Goal: Information Seeking & Learning: Learn about a topic

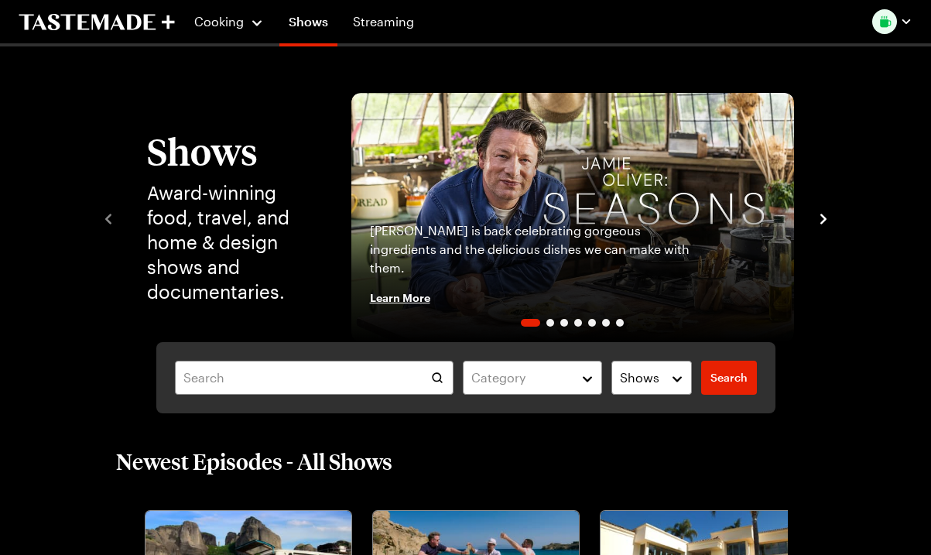
click at [526, 179] on img "1 / 7" at bounding box center [572, 217] width 443 height 249
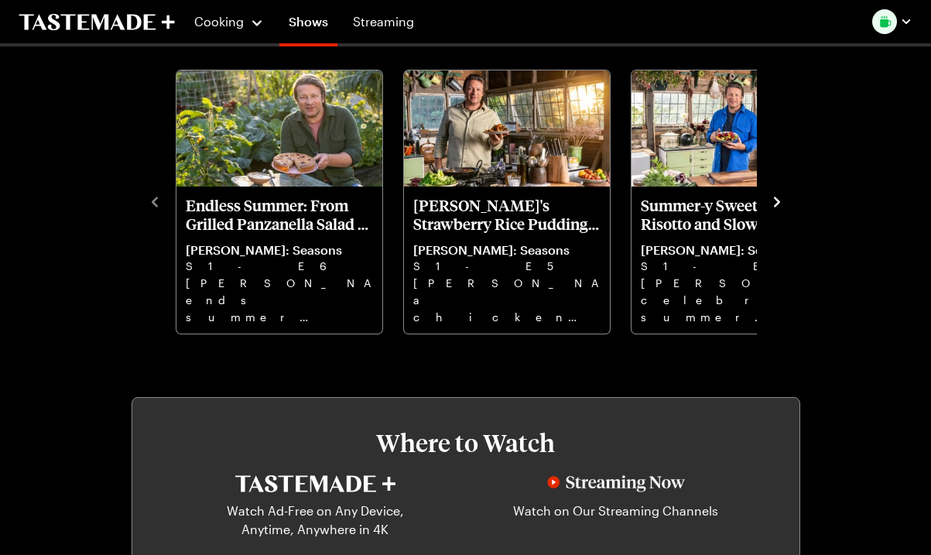
scroll to position [235, 0]
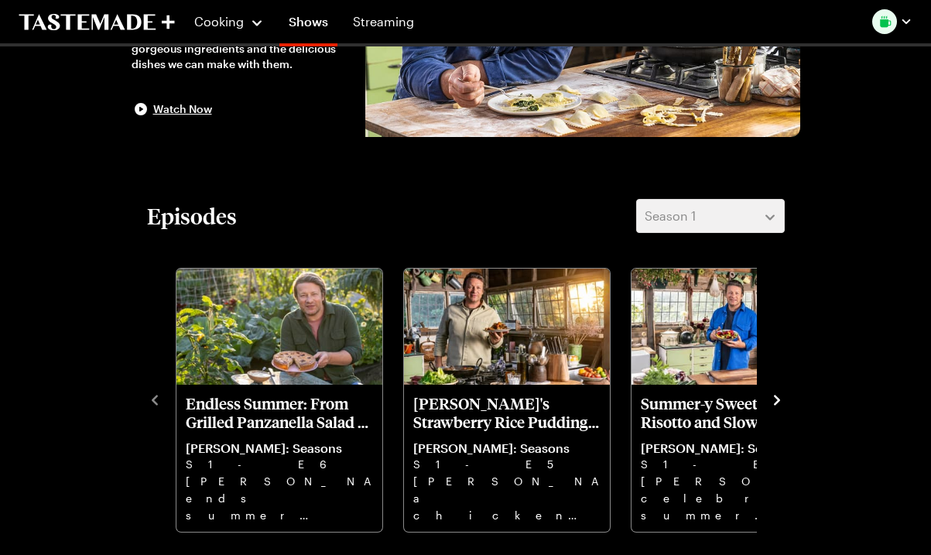
click at [781, 403] on icon "navigate to next item" at bounding box center [776, 399] width 15 height 15
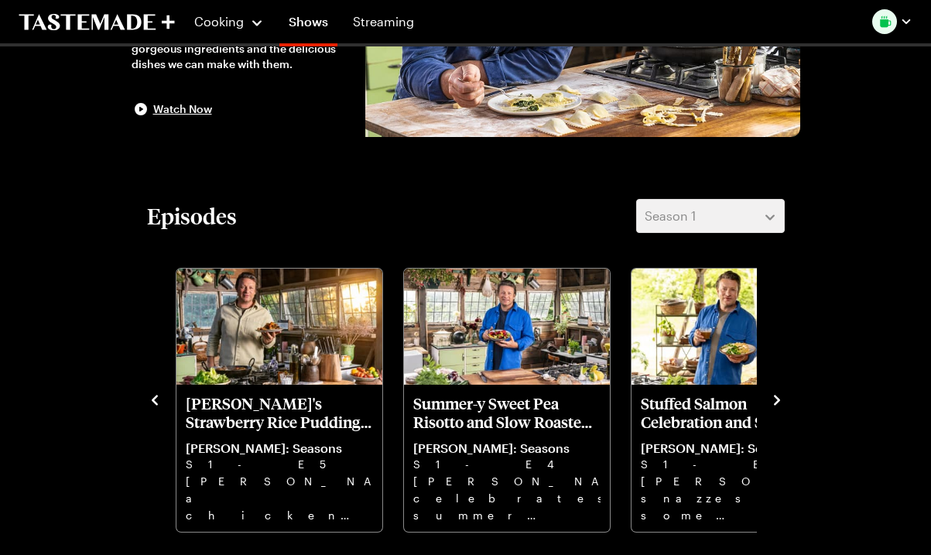
click at [769, 399] on icon "navigate to next item" at bounding box center [776, 399] width 15 height 15
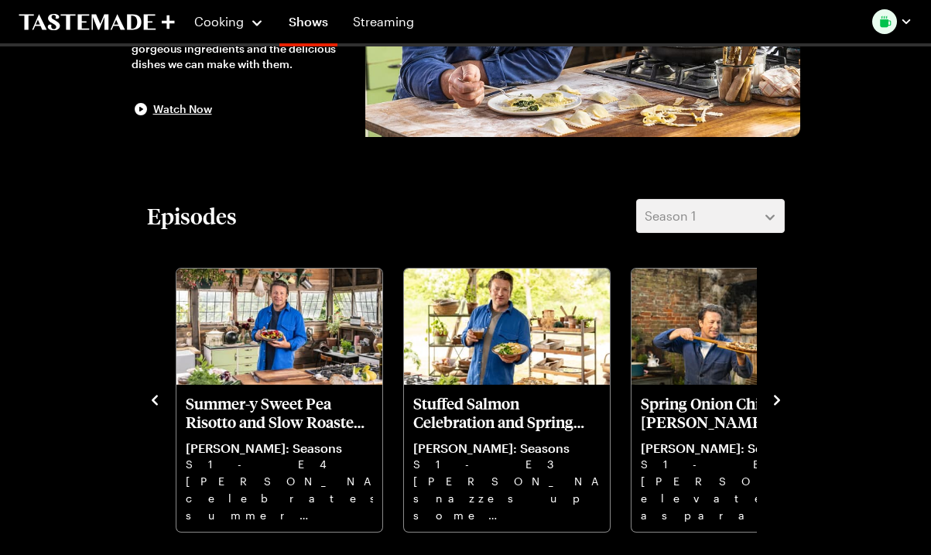
click at [770, 398] on icon "navigate to next item" at bounding box center [776, 399] width 15 height 15
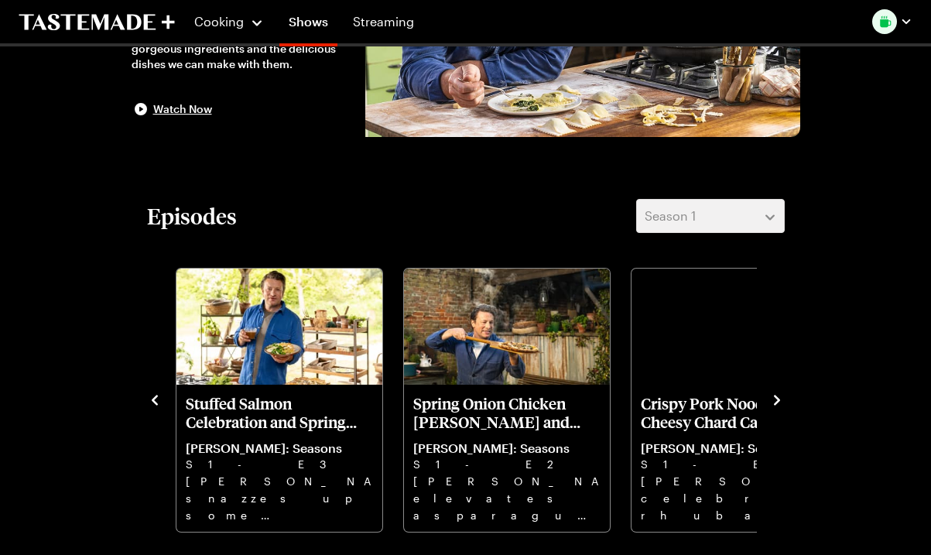
click at [770, 397] on icon "navigate to next item" at bounding box center [776, 399] width 15 height 15
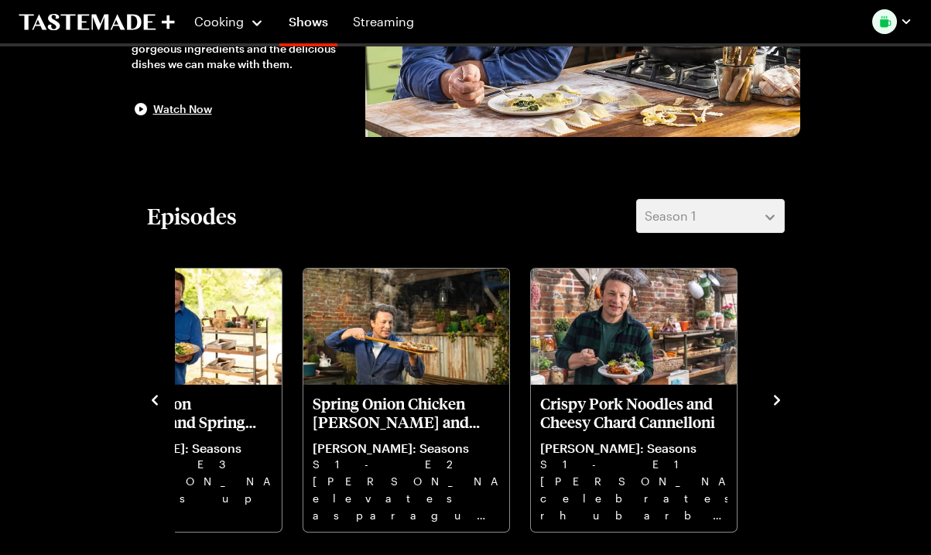
click at [770, 397] on icon "navigate to next item" at bounding box center [776, 399] width 15 height 15
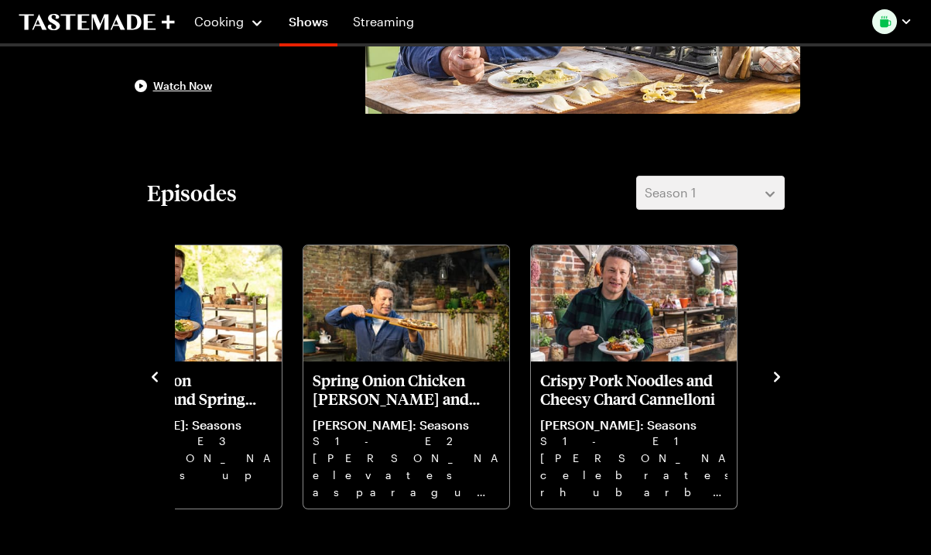
scroll to position [372, 0]
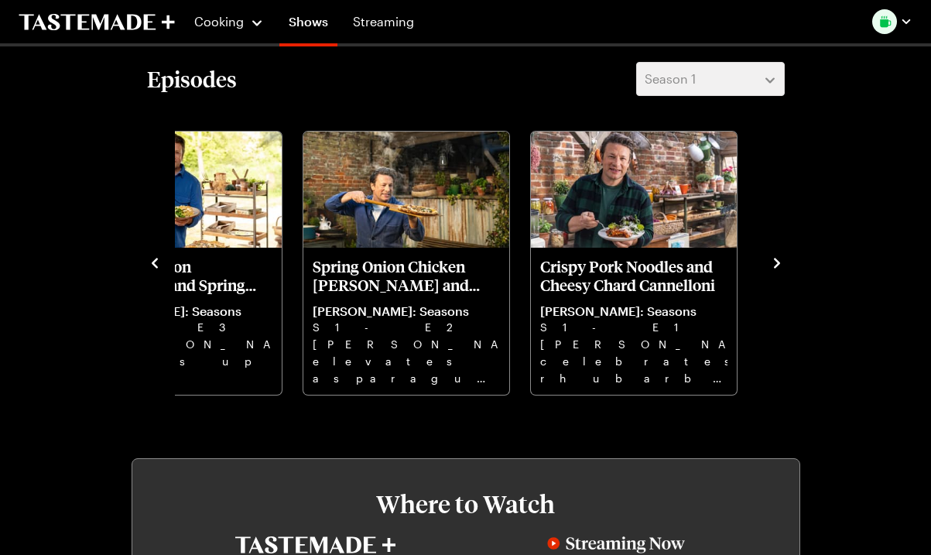
click at [781, 392] on div "Endless Summer: From Grilled Panzanella Salad to Sour Cherry Tart [PERSON_NAME]…" at bounding box center [466, 261] width 638 height 269
click at [310, 23] on link "Shows" at bounding box center [308, 24] width 58 height 43
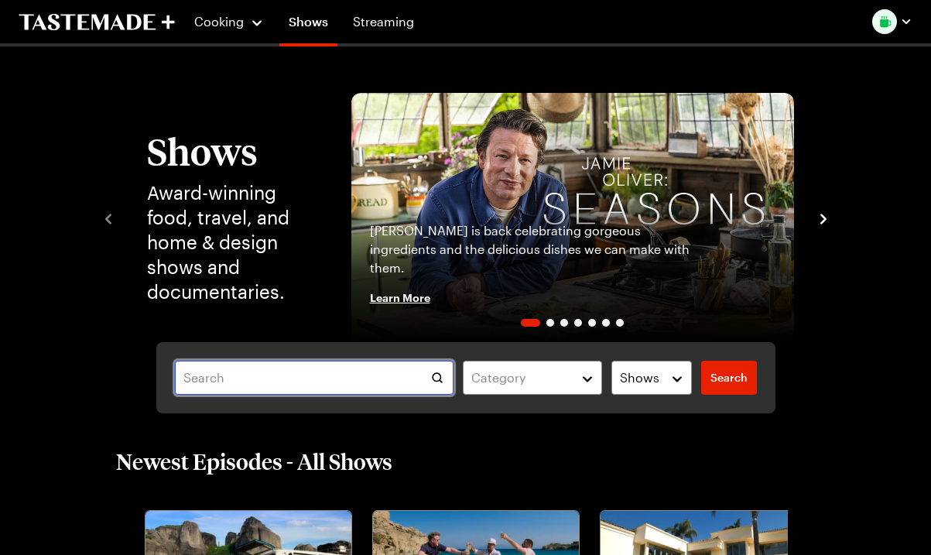
click at [222, 375] on input "text" at bounding box center [314, 378] width 279 height 34
type input "one pan wonders"
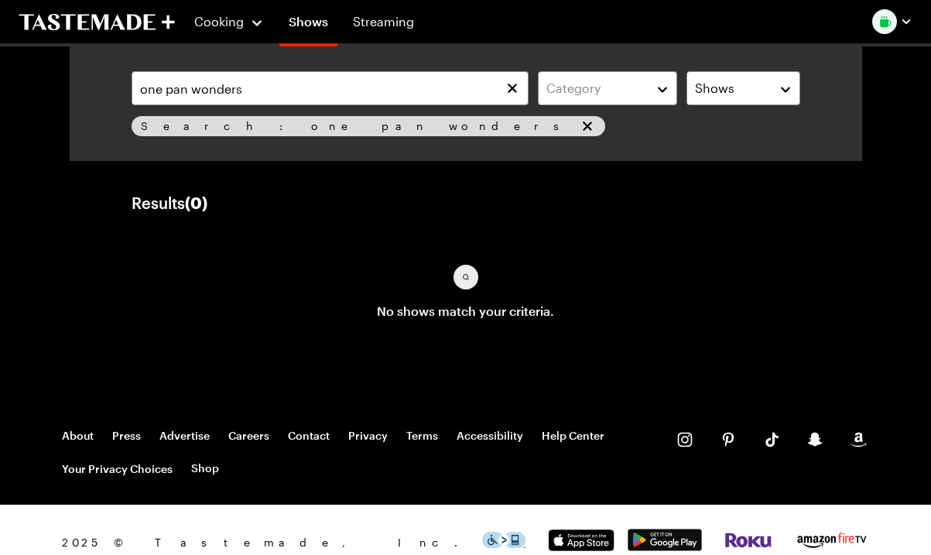
scroll to position [28, 0]
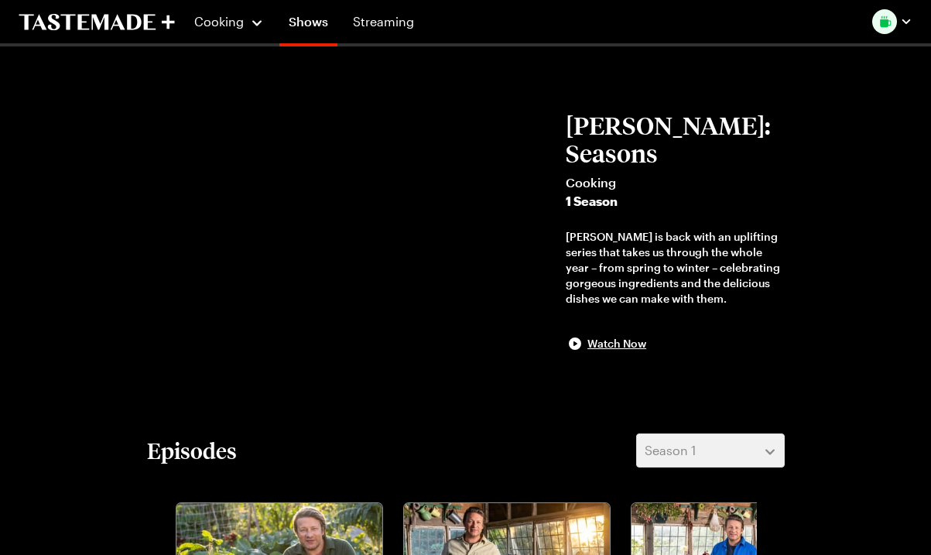
scroll to position [372, 0]
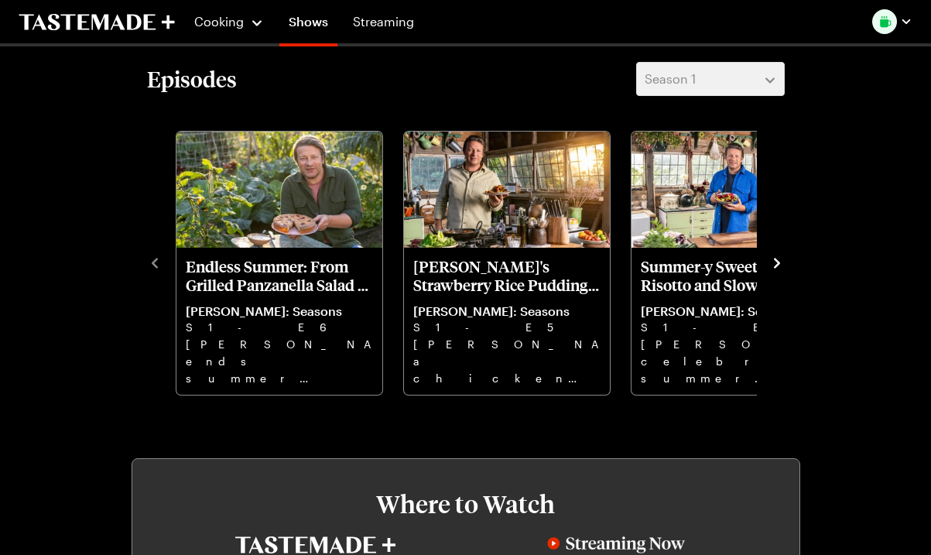
click at [772, 262] on icon "navigate to next item" at bounding box center [776, 262] width 15 height 15
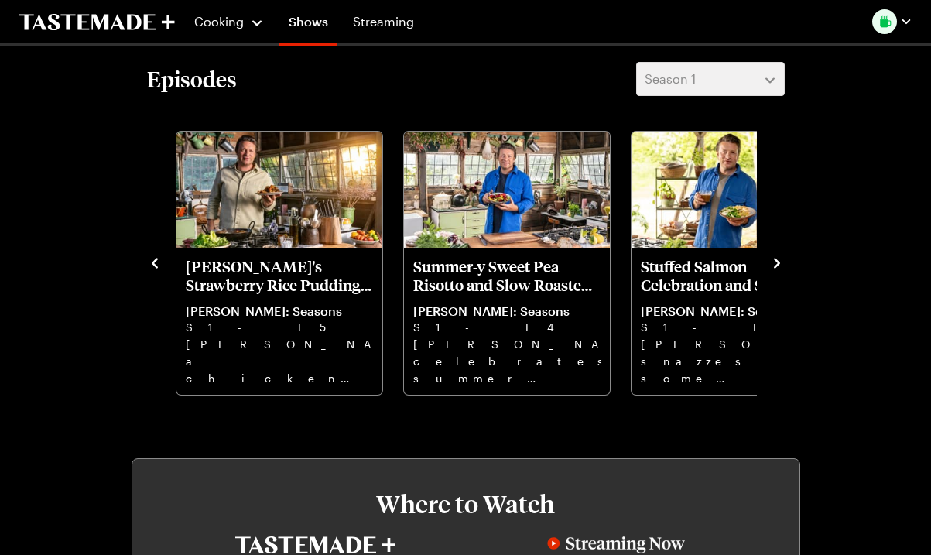
click at [772, 262] on icon "navigate to next item" at bounding box center [776, 262] width 15 height 15
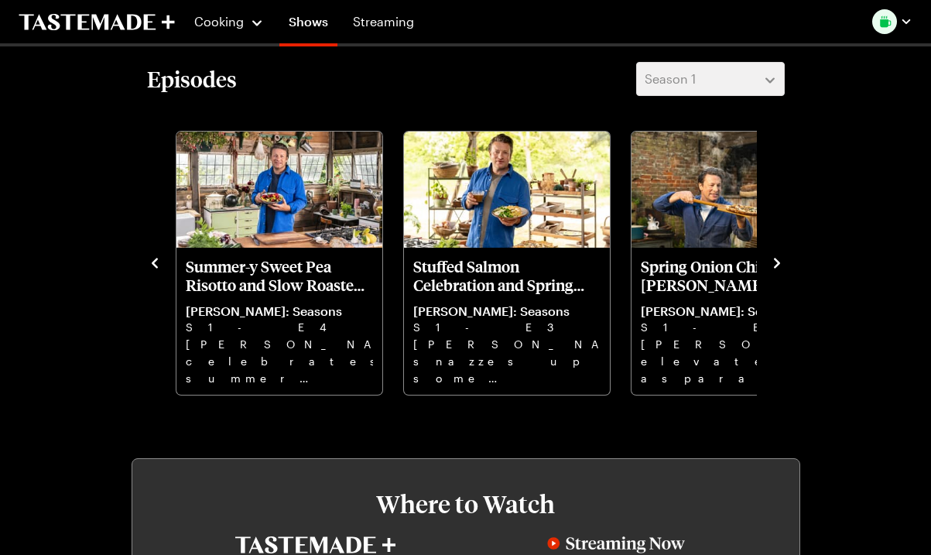
click at [772, 262] on icon "navigate to next item" at bounding box center [776, 262] width 15 height 15
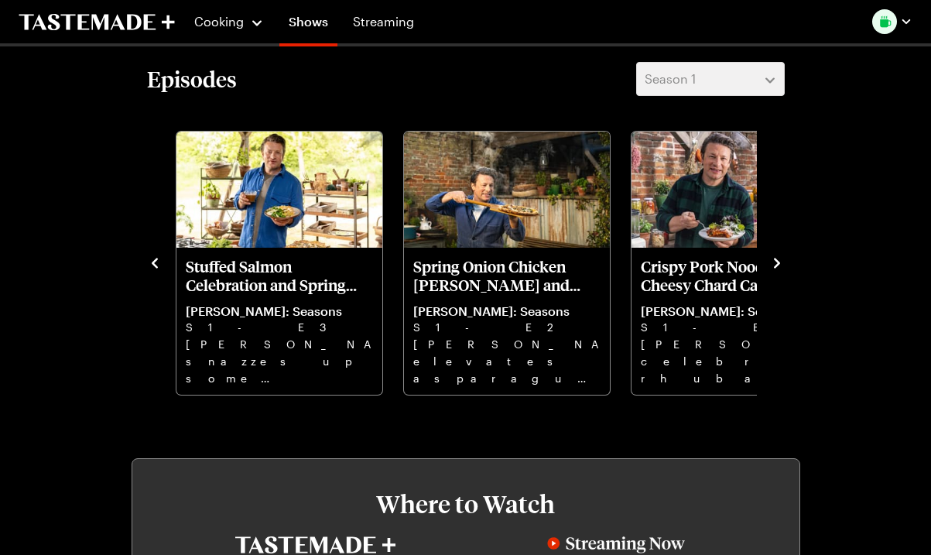
click at [772, 262] on icon "navigate to next item" at bounding box center [776, 262] width 15 height 15
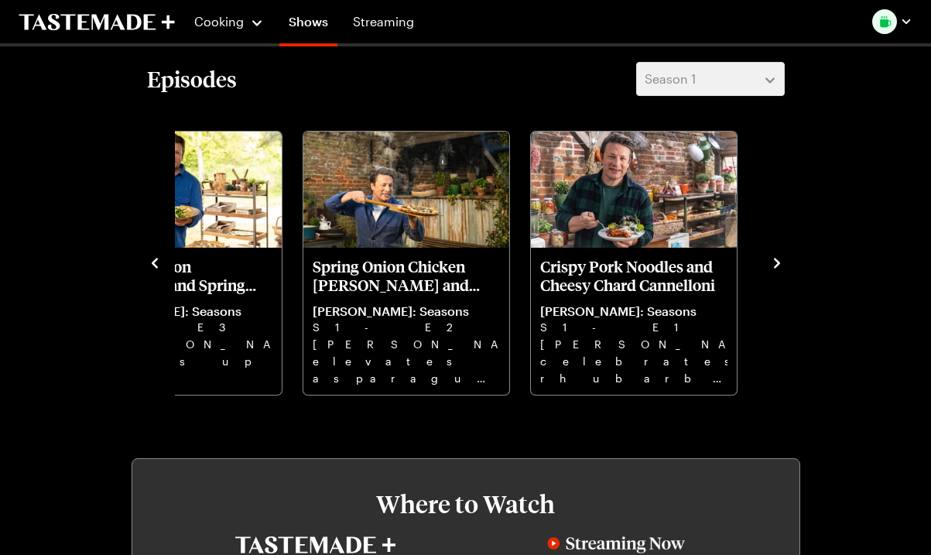
click at [772, 262] on icon "navigate to next item" at bounding box center [776, 262] width 15 height 15
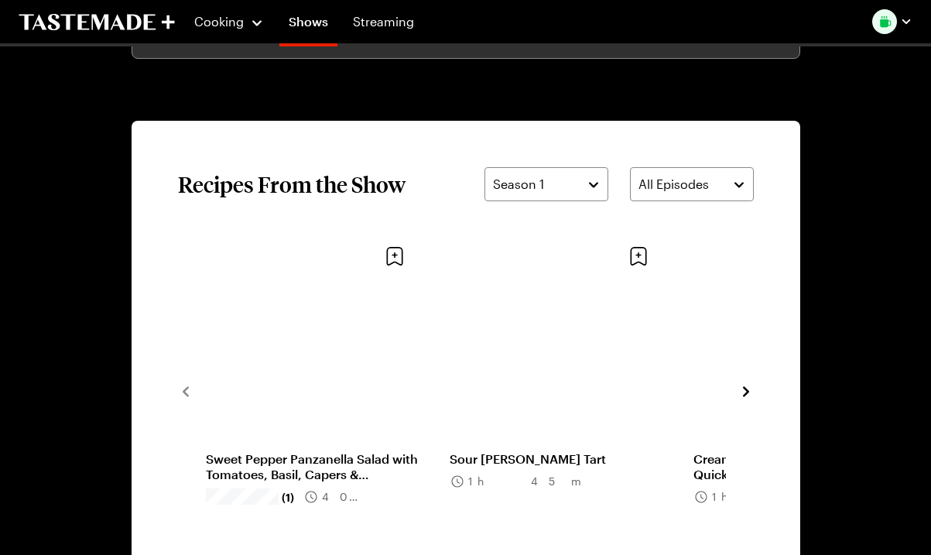
scroll to position [889, 0]
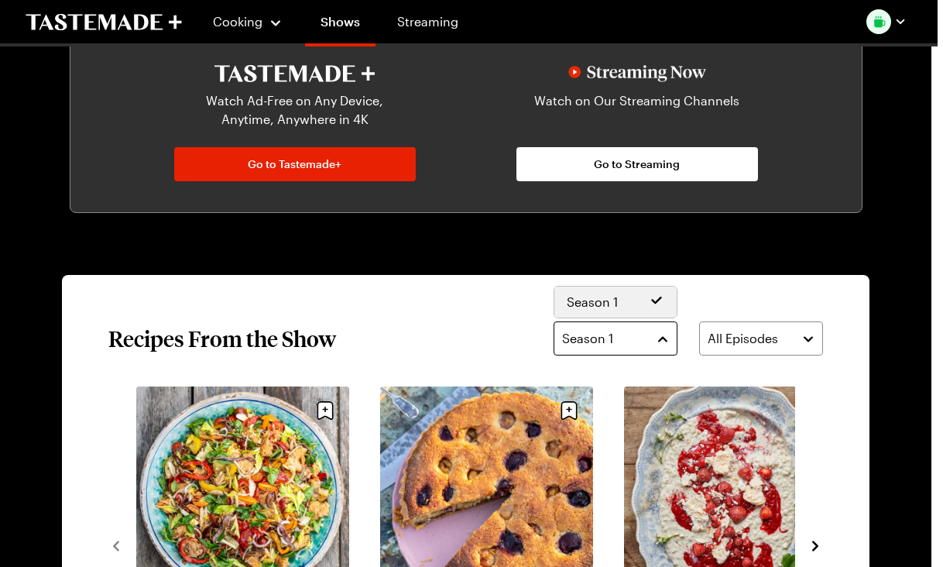
click at [594, 293] on body "Cooking Shows Streaming [PERSON_NAME]: Seasons Cooking 1 Season [PERSON_NAME] i…" at bounding box center [465, 264] width 931 height 2307
click at [593, 210] on div "[PERSON_NAME]: Seasons Cooking 1 Season [PERSON_NAME] is back with an uplifting…" at bounding box center [465, 197] width 931 height 2081
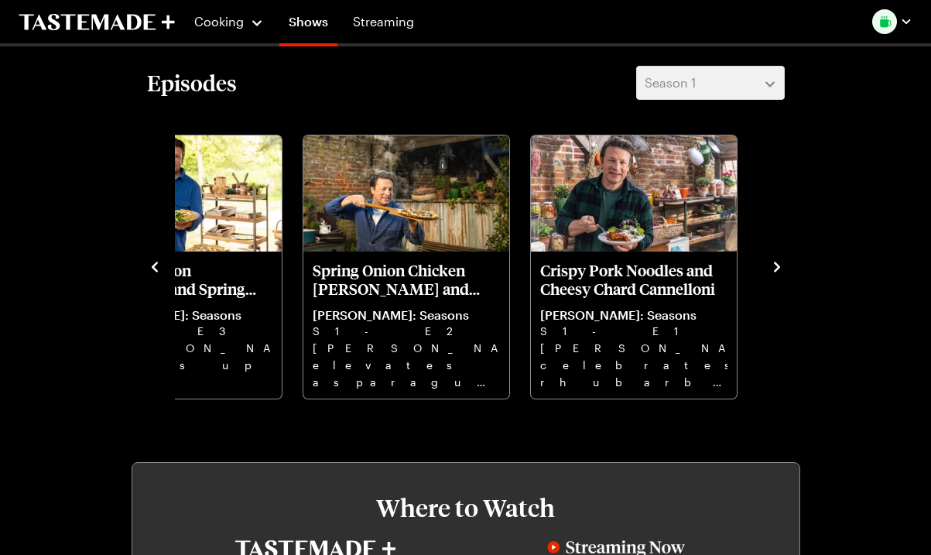
scroll to position [0, 0]
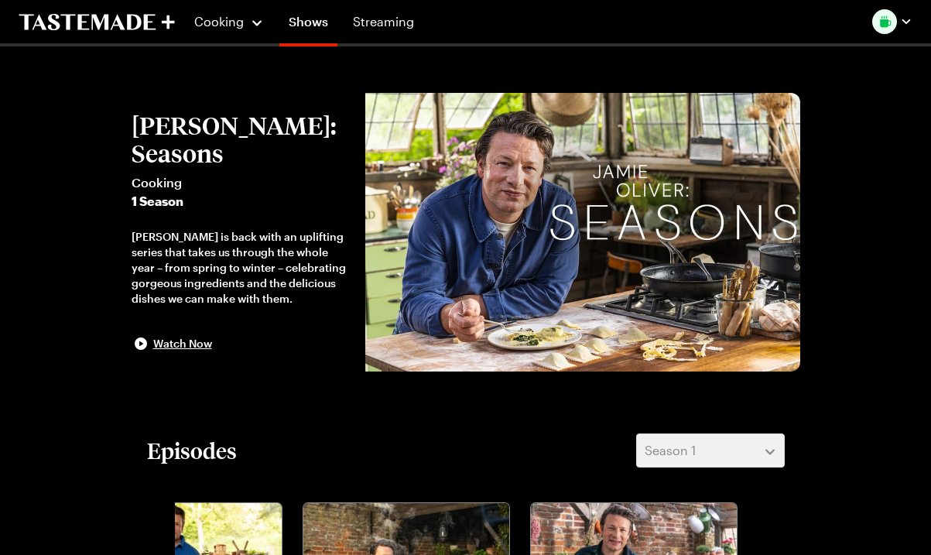
click at [99, 31] on div "Cooking Shows Streaming" at bounding box center [221, 21] width 405 height 43
click at [99, 28] on icon "To Tastemade Home Page" at bounding box center [64, 21] width 90 height 15
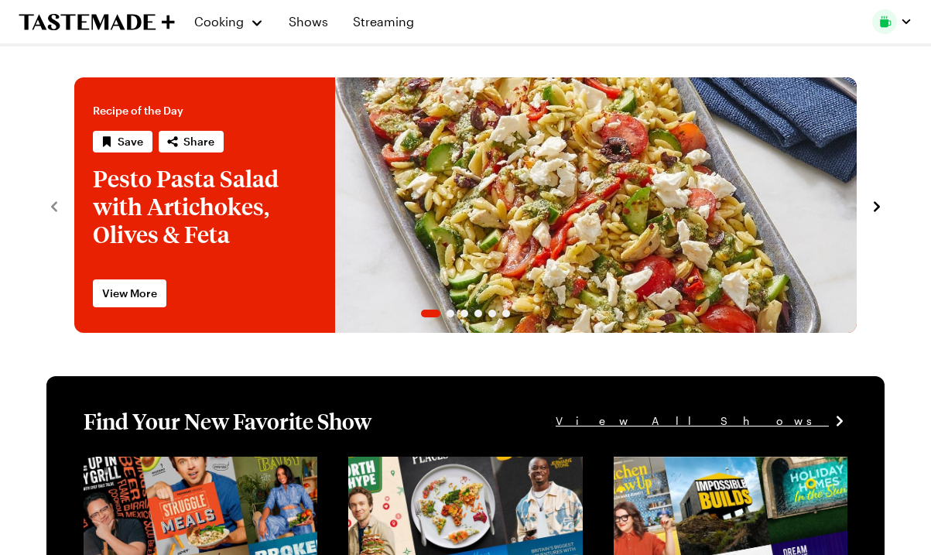
click at [101, 22] on icon "To Tastemade Home Page" at bounding box center [64, 21] width 90 height 15
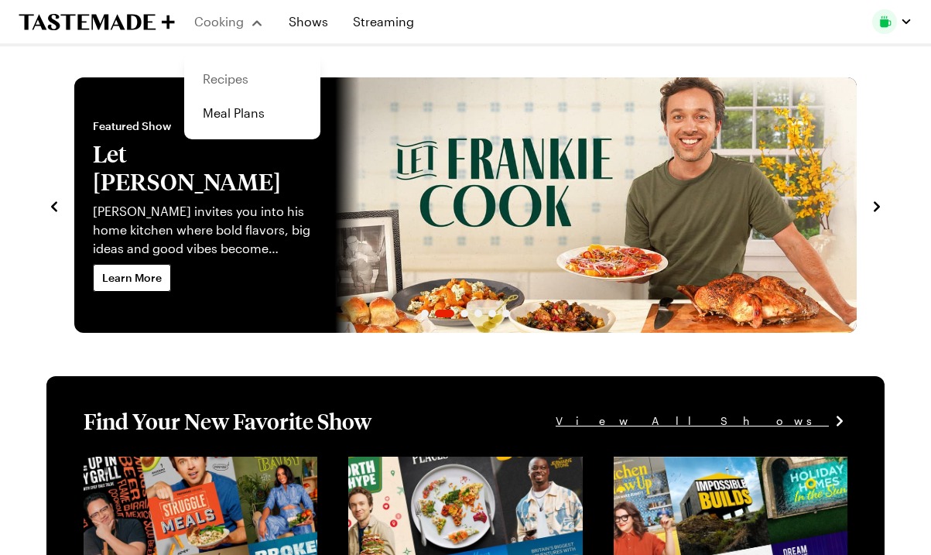
click at [211, 80] on link "Recipes" at bounding box center [253, 79] width 118 height 34
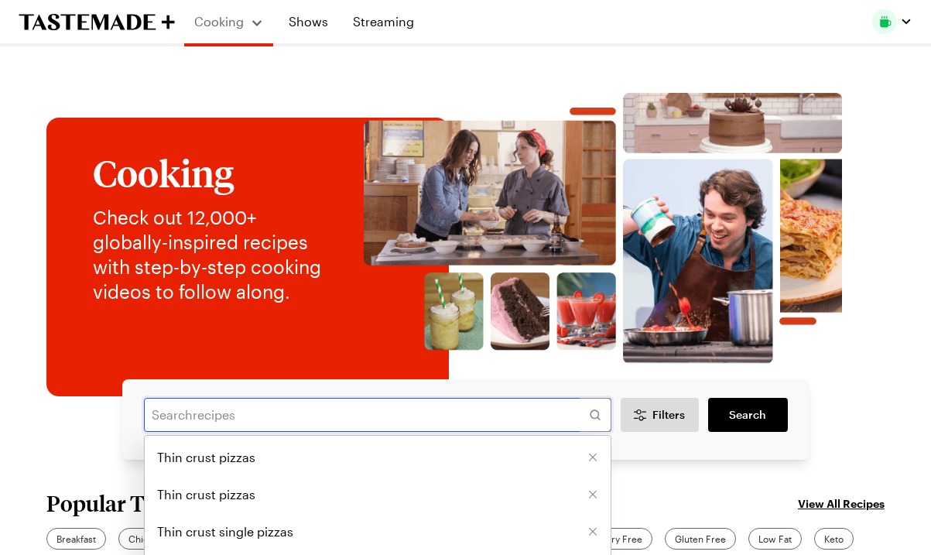
click at [232, 422] on input "text" at bounding box center [378, 415] width 468 height 34
type input "[PERSON_NAME]"
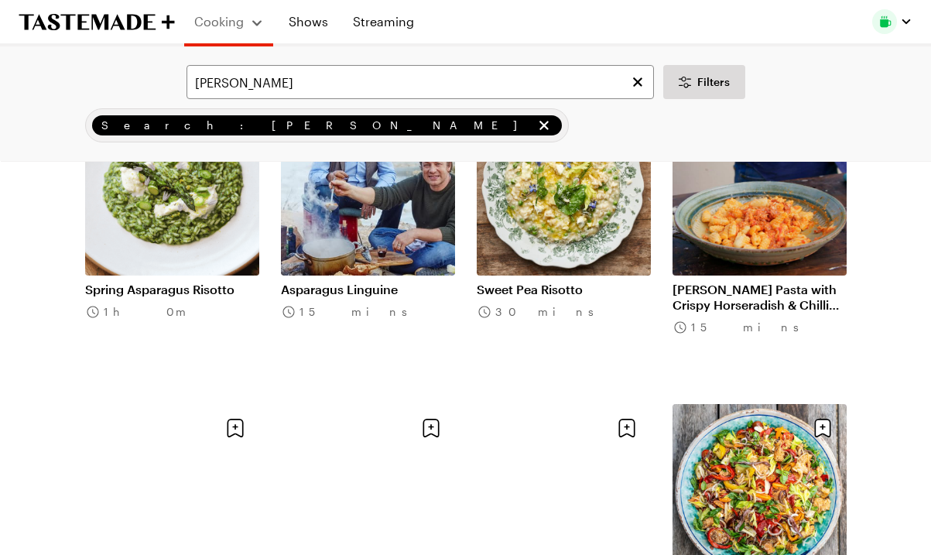
scroll to position [653, 0]
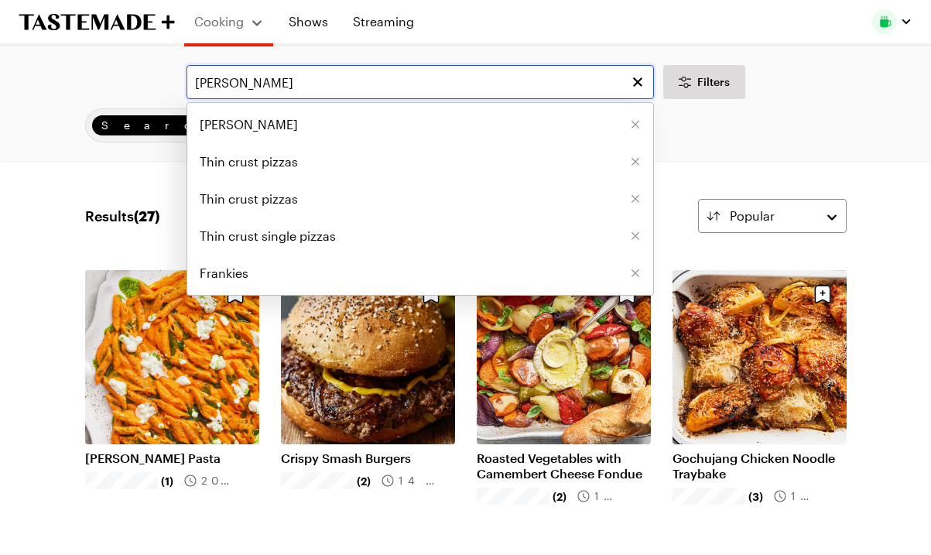
click at [265, 83] on input "[PERSON_NAME]" at bounding box center [421, 82] width 468 height 34
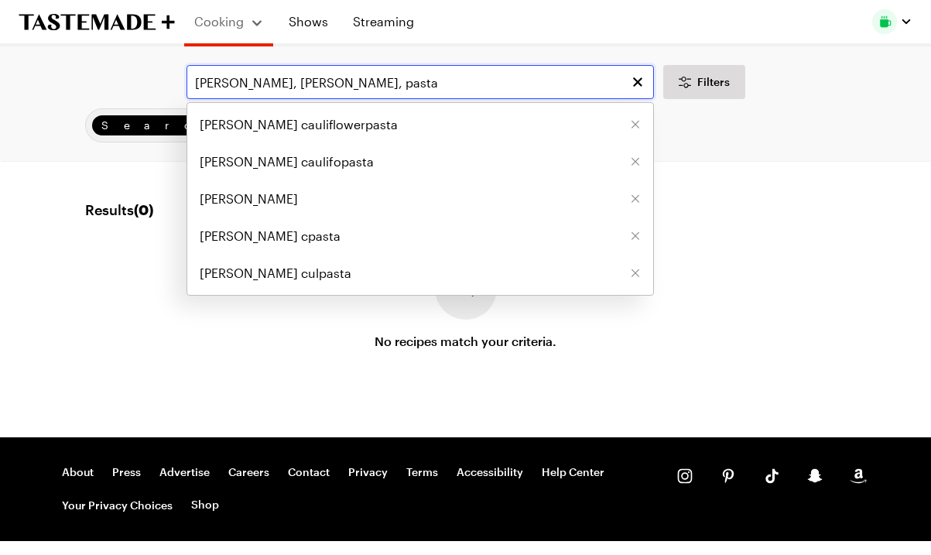
type input "[PERSON_NAME], [PERSON_NAME], pasta"
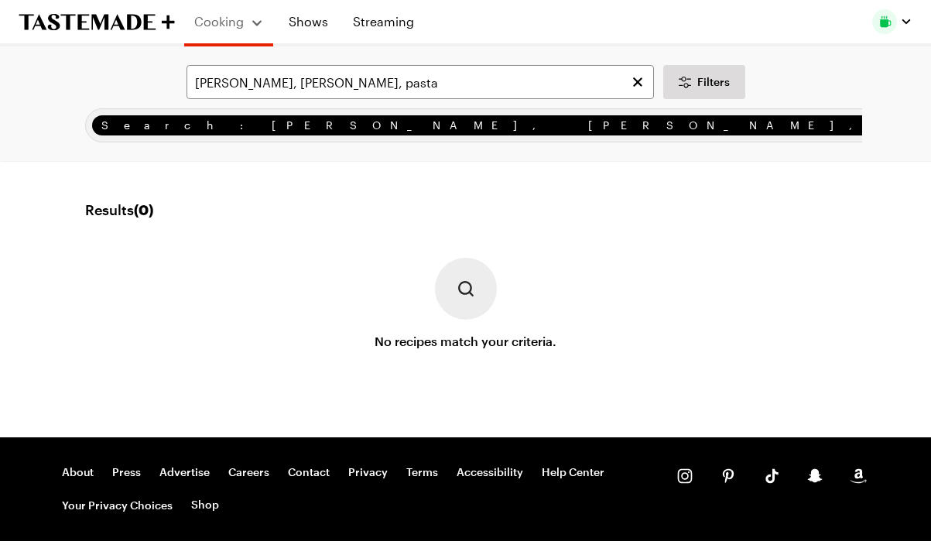
click at [392, 174] on div "[PERSON_NAME], [PERSON_NAME], pasta Filters Search: [PERSON_NAME], [PERSON_NAME…" at bounding box center [465, 241] width 931 height 391
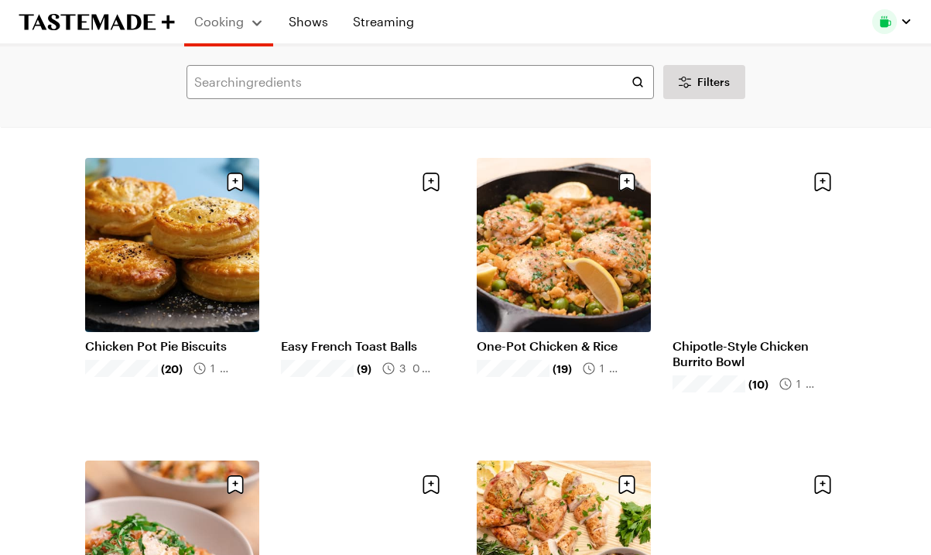
scroll to position [131, 0]
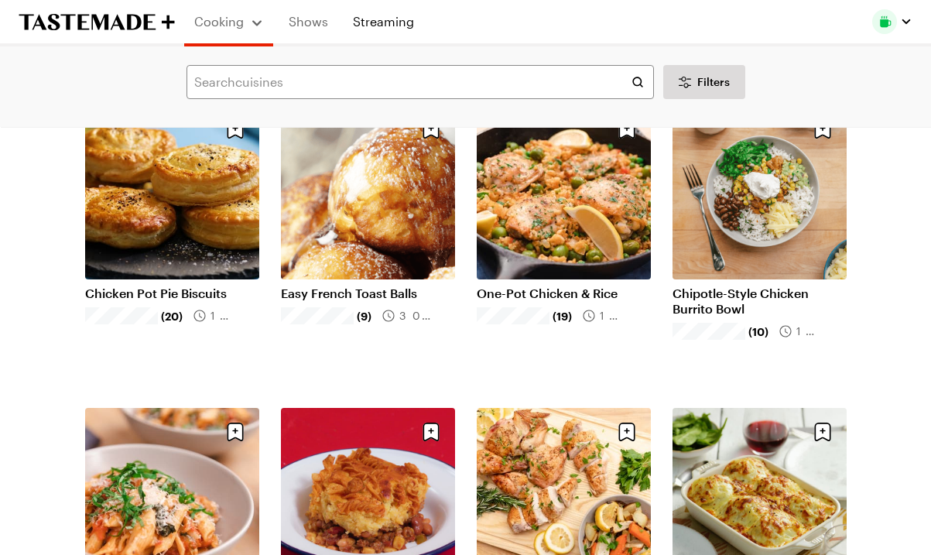
click at [300, 20] on link "Shows" at bounding box center [308, 21] width 58 height 43
click at [302, 23] on link "Shows" at bounding box center [308, 21] width 58 height 43
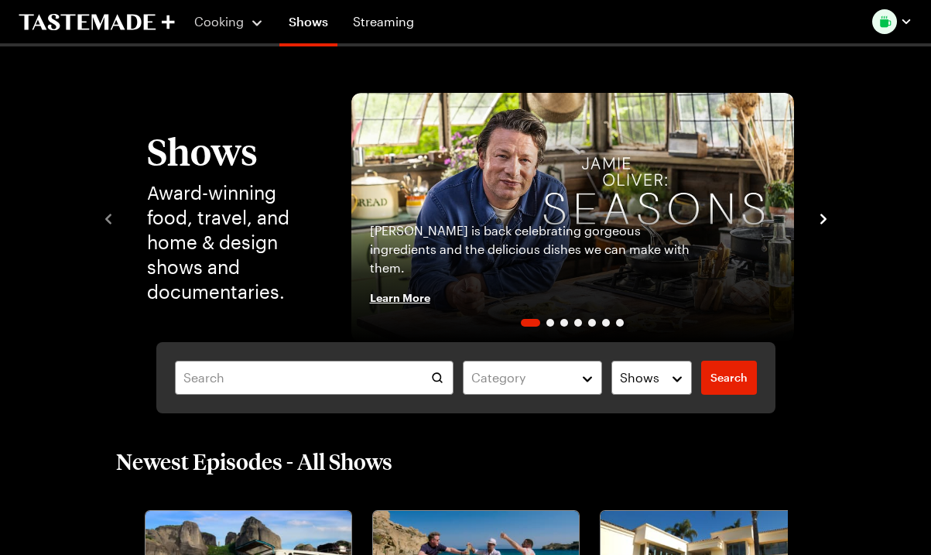
click at [591, 196] on img "1 / 7" at bounding box center [572, 217] width 443 height 249
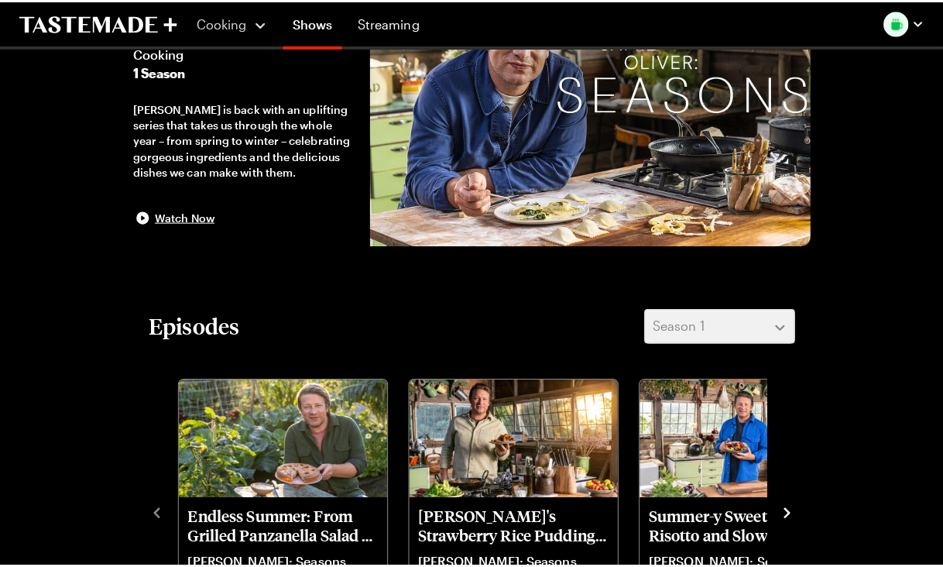
scroll to position [246, 0]
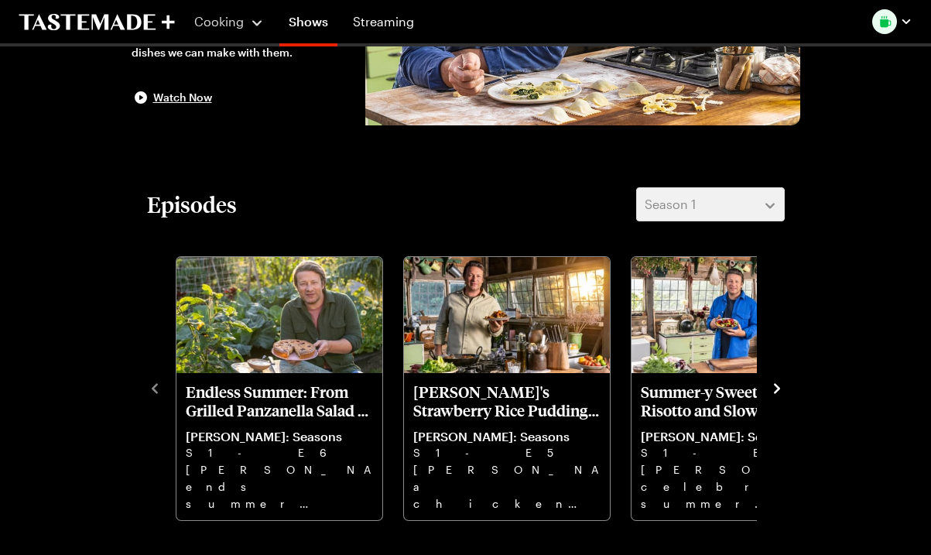
click at [777, 386] on icon "navigate to next item" at bounding box center [777, 388] width 6 height 10
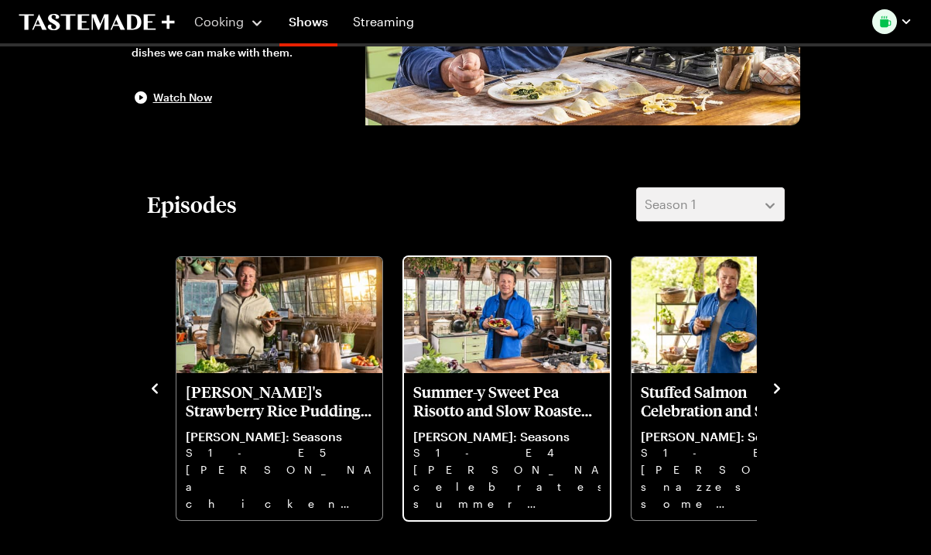
click at [481, 415] on p "Summer-y Sweet Pea Risotto and Slow Roasted Pork" at bounding box center [506, 400] width 187 height 37
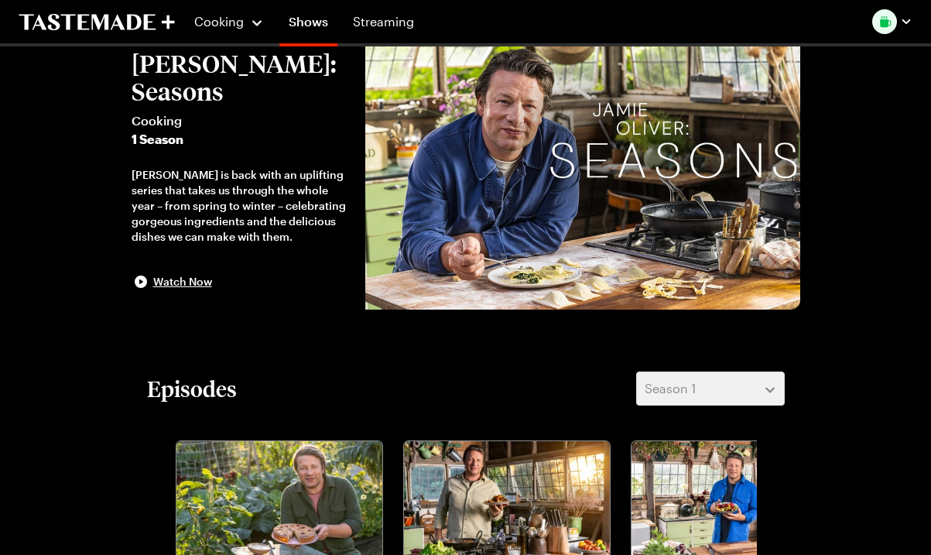
scroll to position [122, 0]
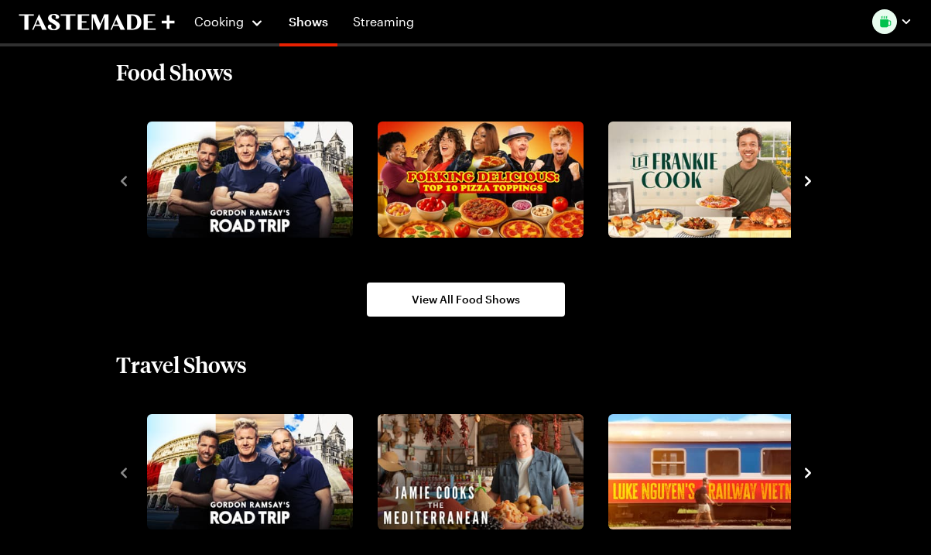
scroll to position [1311, 0]
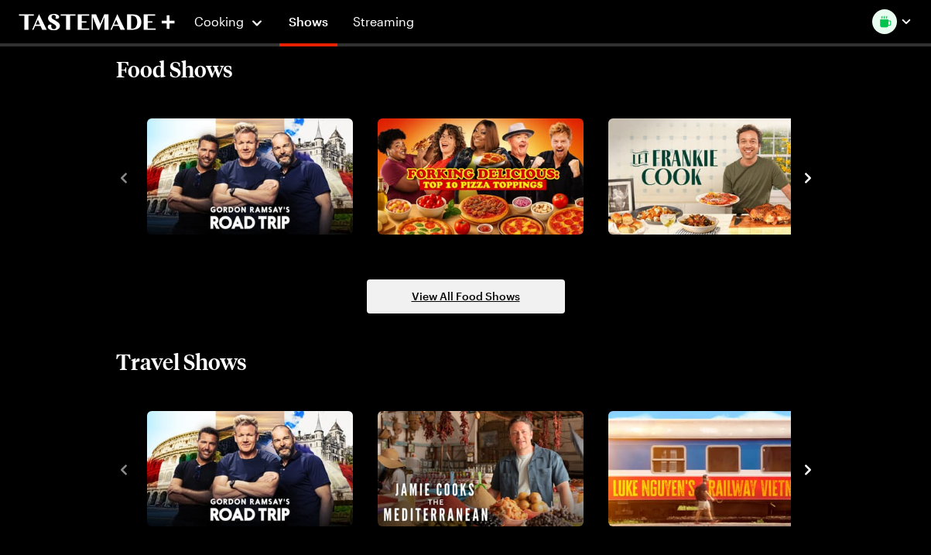
click at [474, 289] on span "View All Food Shows" at bounding box center [466, 296] width 108 height 15
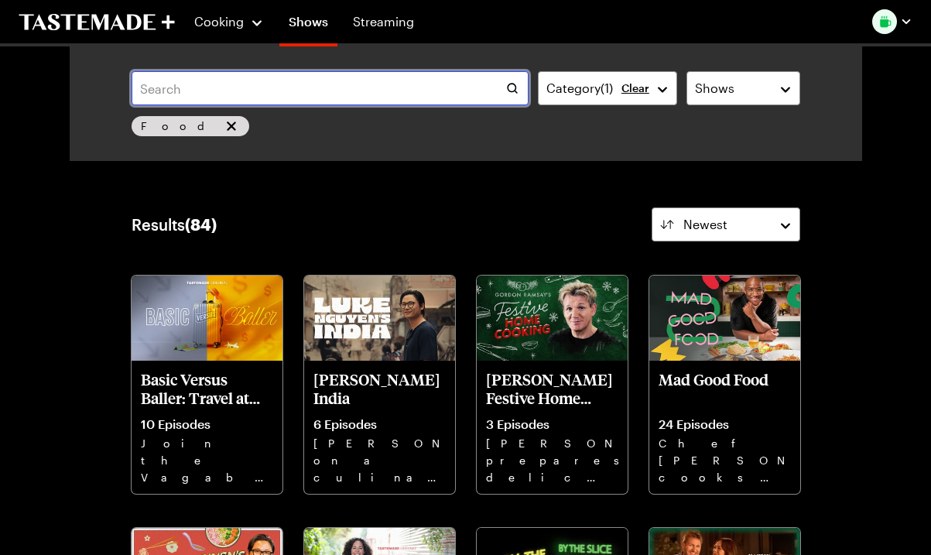
click at [288, 90] on input "text" at bounding box center [330, 88] width 397 height 34
type input "jaime oliver"
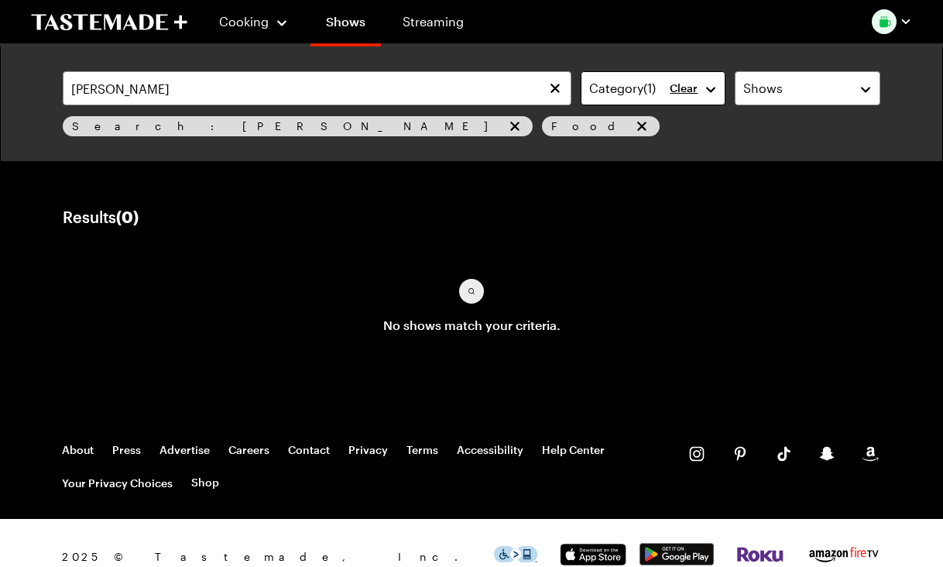
click at [666, 87] on button "Category ( 1 )" at bounding box center [654, 88] width 146 height 34
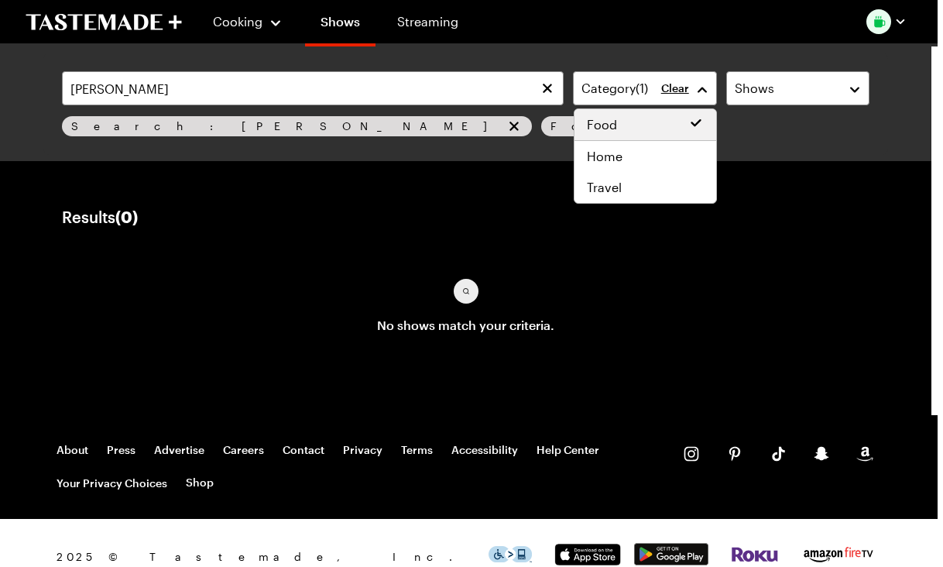
click at [256, 124] on div "jaime oliver Category ( 1 ) Clear Shows Search: jaime oliver Food Search" at bounding box center [465, 104] width 844 height 102
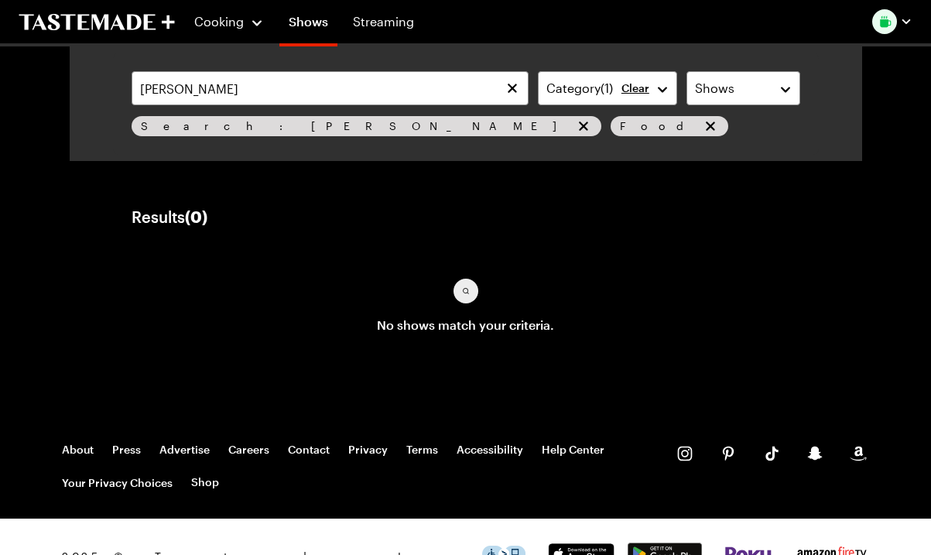
click at [706, 124] on icon "remove Food" at bounding box center [710, 126] width 9 height 9
click at [139, 238] on div "Results ( 0 ) Relevance No shows match your criteria. Load More" at bounding box center [466, 280] width 669 height 146
